Goal: Task Accomplishment & Management: Use online tool/utility

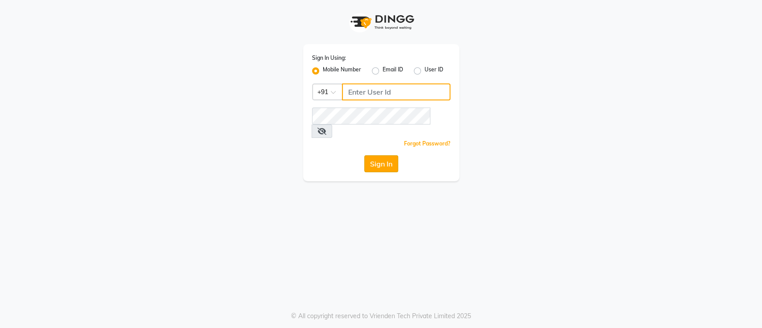
type input "8807542042"
click at [378, 155] on button "Sign In" at bounding box center [381, 163] width 34 height 17
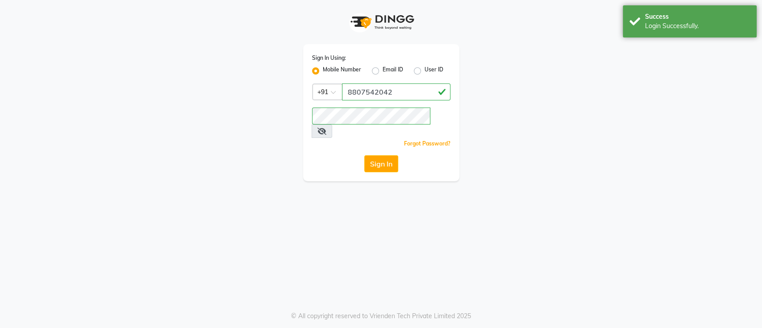
select select "service"
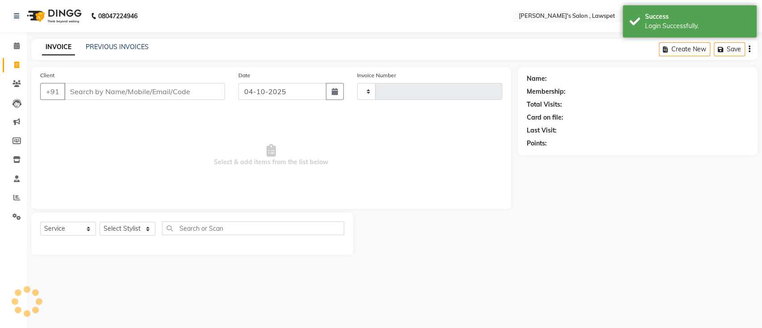
type input "1593"
select select "en"
select select "8614"
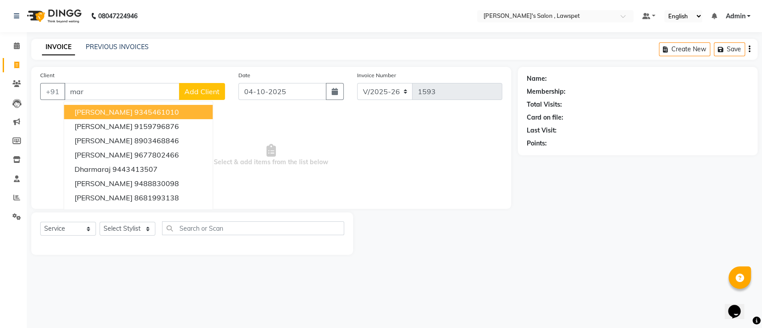
click at [139, 115] on ngb-highlight "9345461010" at bounding box center [156, 112] width 45 height 9
type input "9345461010"
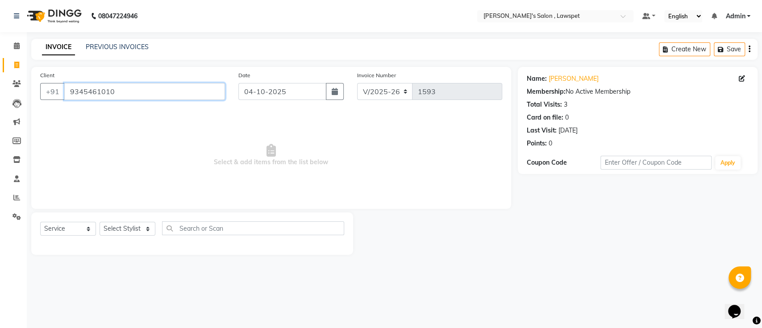
click at [132, 90] on input "9345461010" at bounding box center [144, 91] width 161 height 17
